Goal: Browse casually

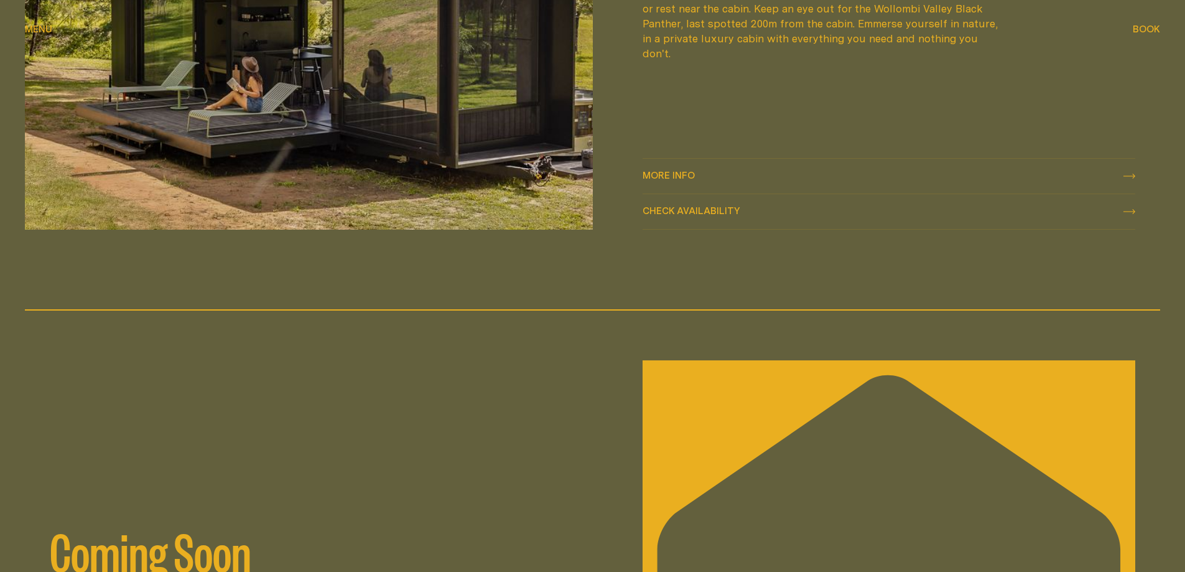
scroll to position [1969, 0]
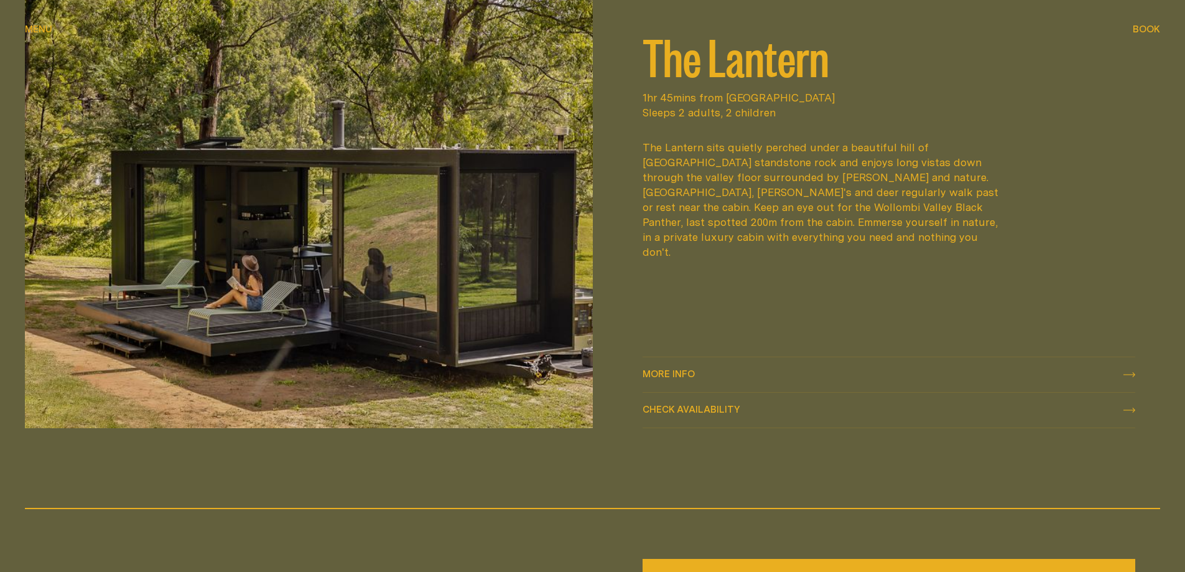
click at [503, 250] on img at bounding box center [309, 190] width 568 height 475
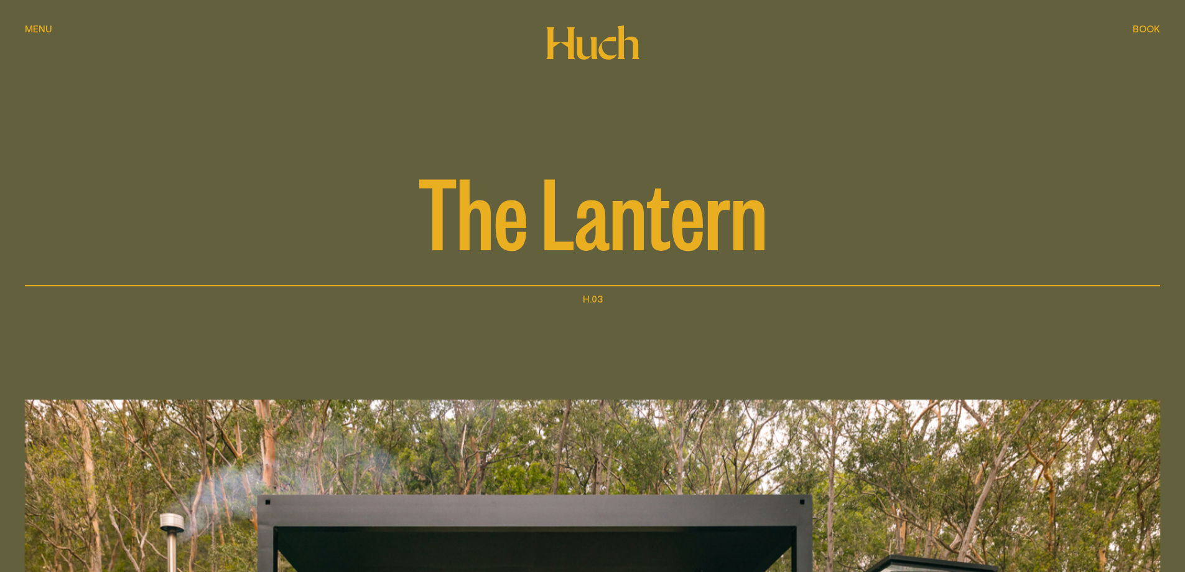
click at [42, 29] on span "Menu" at bounding box center [38, 28] width 27 height 9
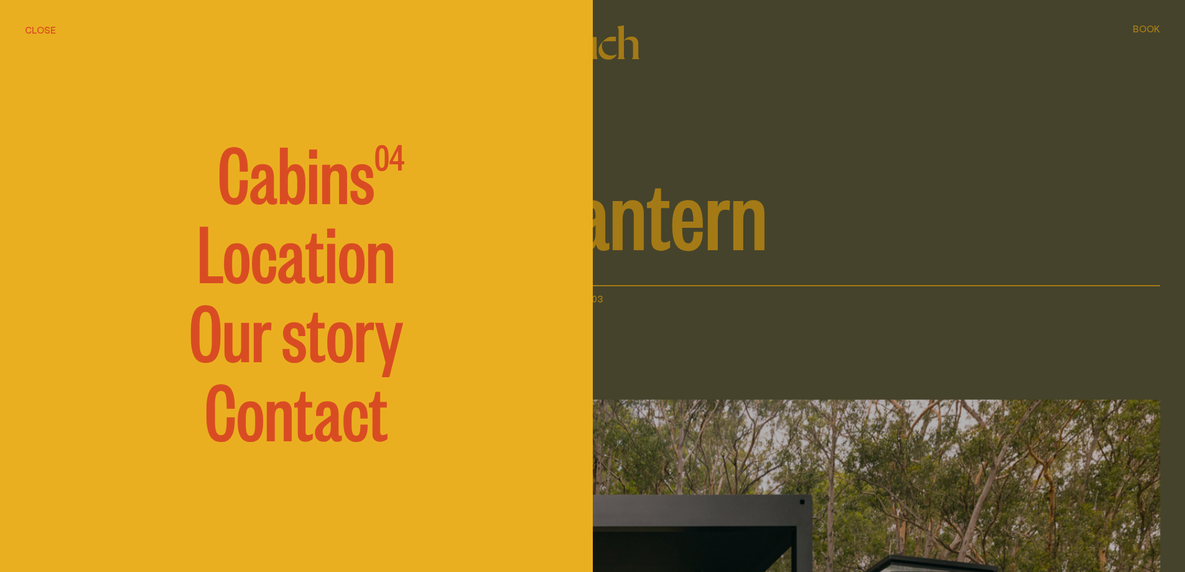
click at [315, 181] on span "Cabins" at bounding box center [296, 171] width 157 height 75
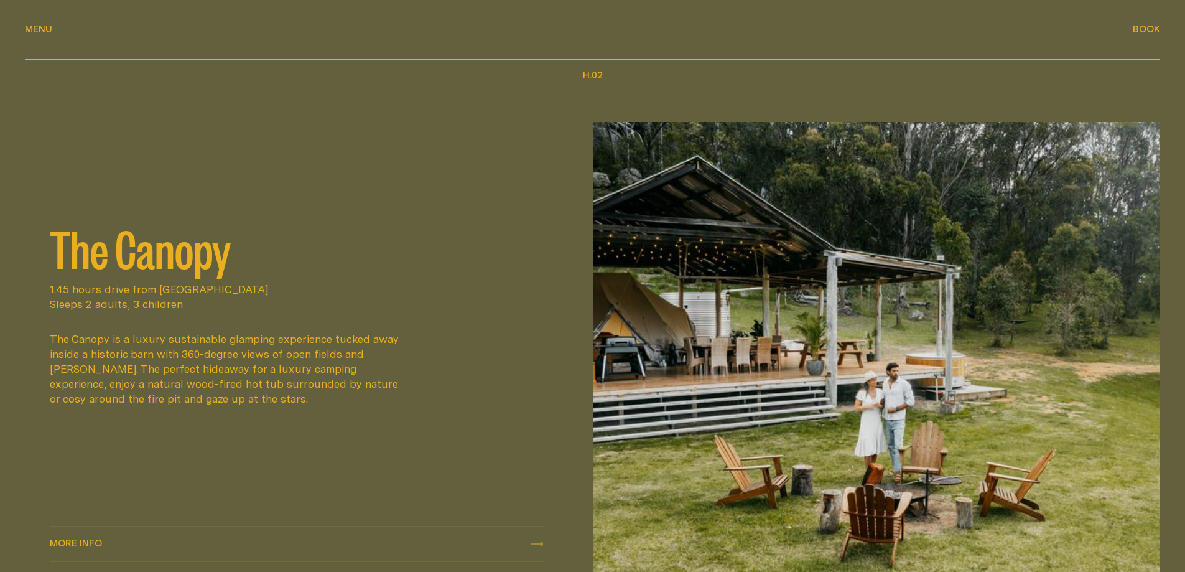
scroll to position [1244, 0]
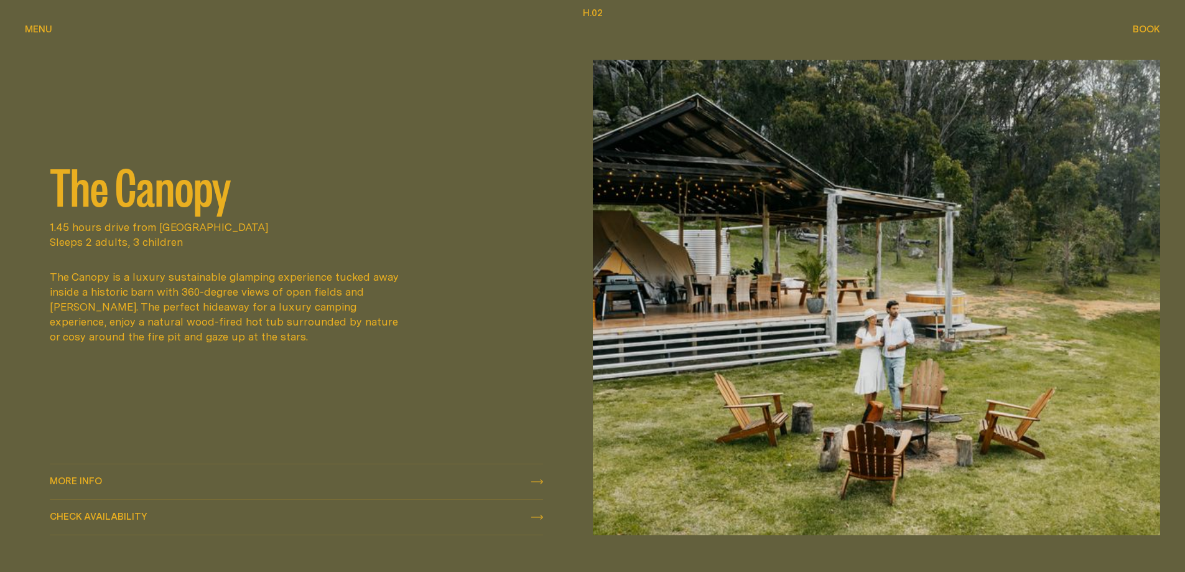
click at [842, 264] on img at bounding box center [877, 297] width 568 height 475
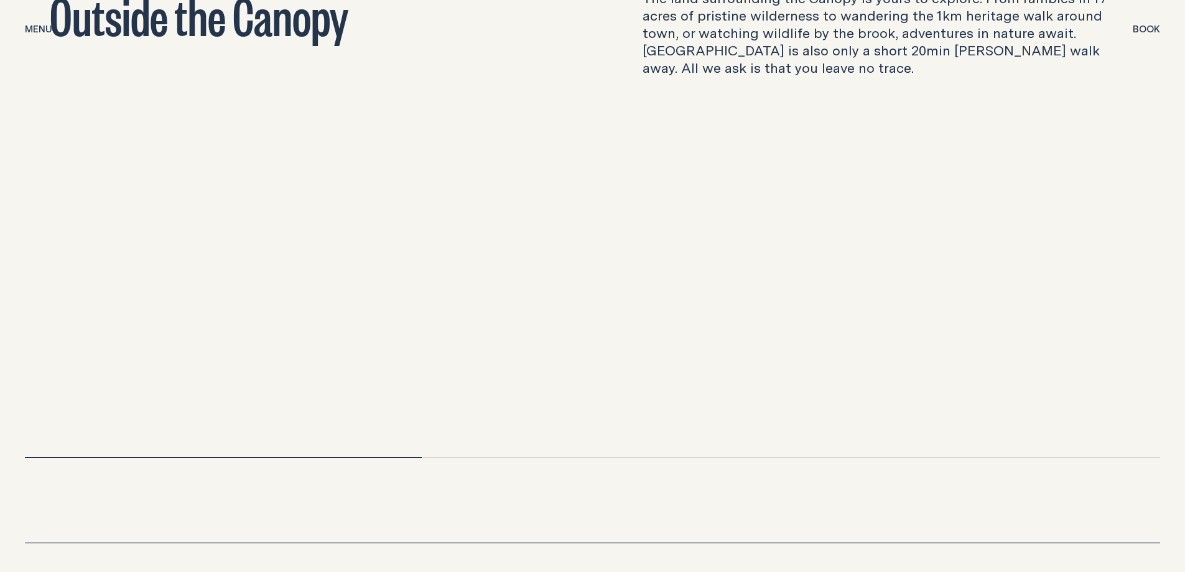
scroll to position [3919, 0]
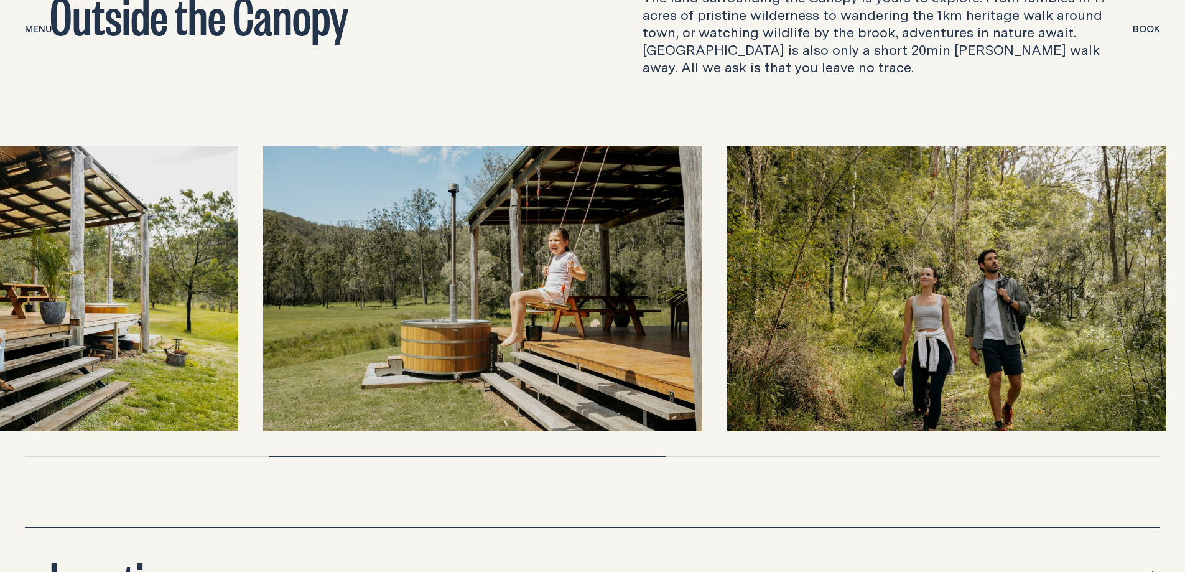
drag, startPoint x: 1114, startPoint y: 272, endPoint x: 470, endPoint y: 262, distance: 643.4
click at [419, 262] on img at bounding box center [482, 289] width 439 height 286
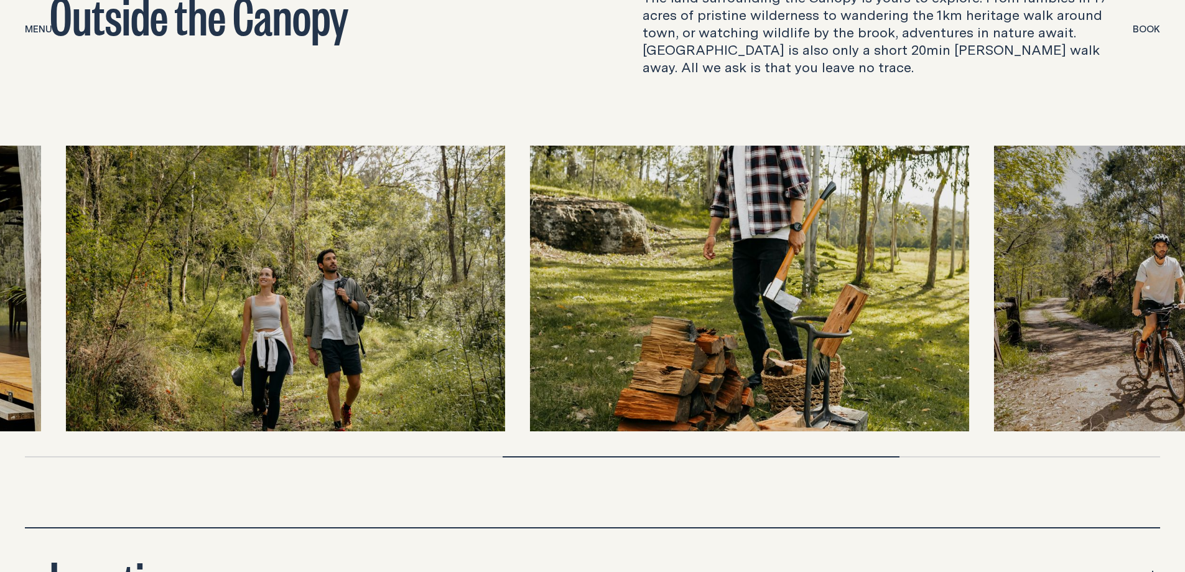
drag, startPoint x: 1104, startPoint y: 262, endPoint x: 676, endPoint y: 294, distance: 429.3
click at [678, 299] on img at bounding box center [749, 289] width 439 height 286
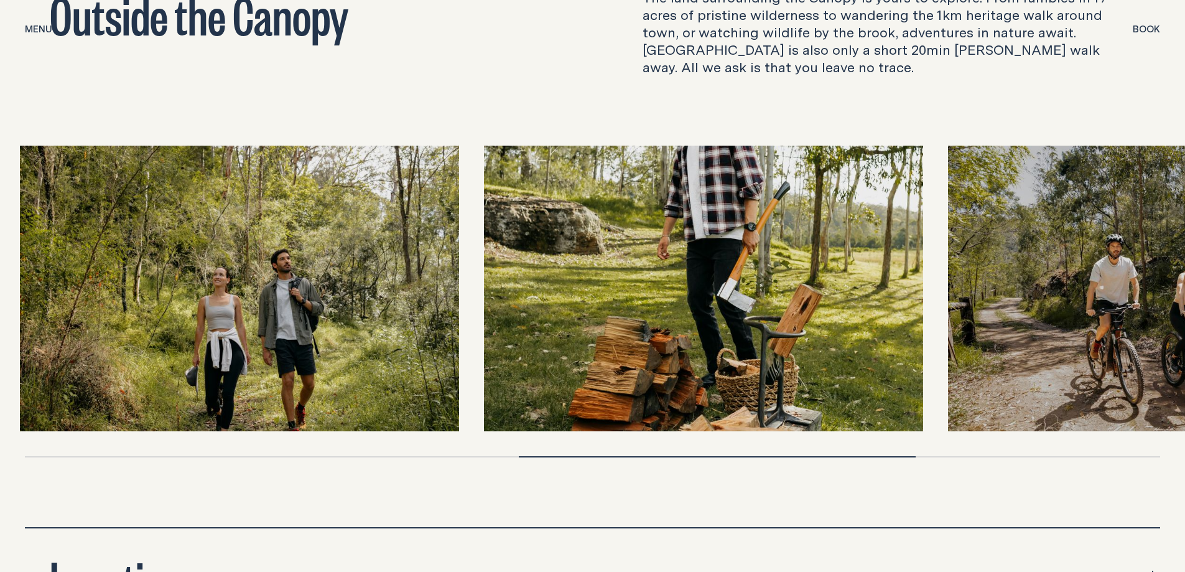
drag, startPoint x: 1015, startPoint y: 282, endPoint x: 600, endPoint y: 287, distance: 415.6
click at [948, 287] on img at bounding box center [1167, 289] width 439 height 286
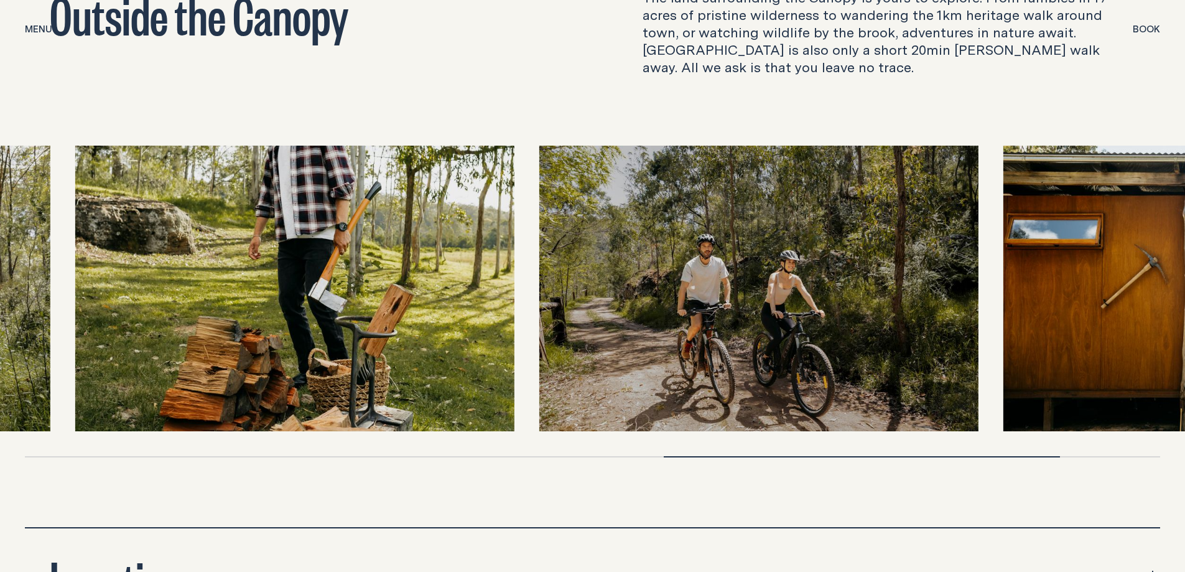
drag, startPoint x: 1036, startPoint y: 290, endPoint x: 1188, endPoint y: 287, distance: 151.8
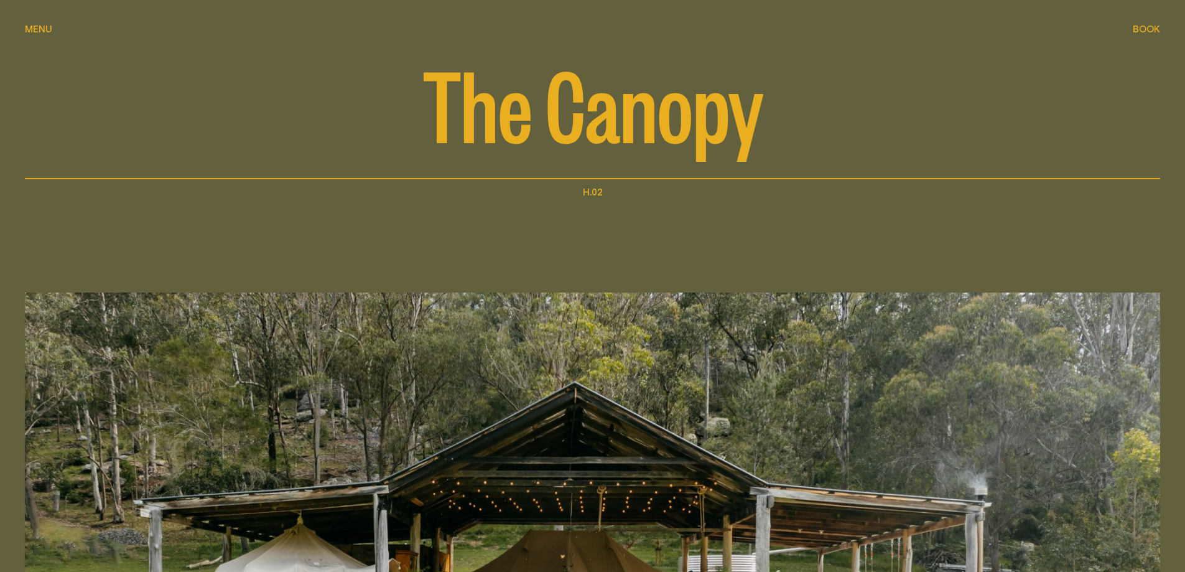
scroll to position [0, 0]
